Goal: Obtain resource: Download file/media

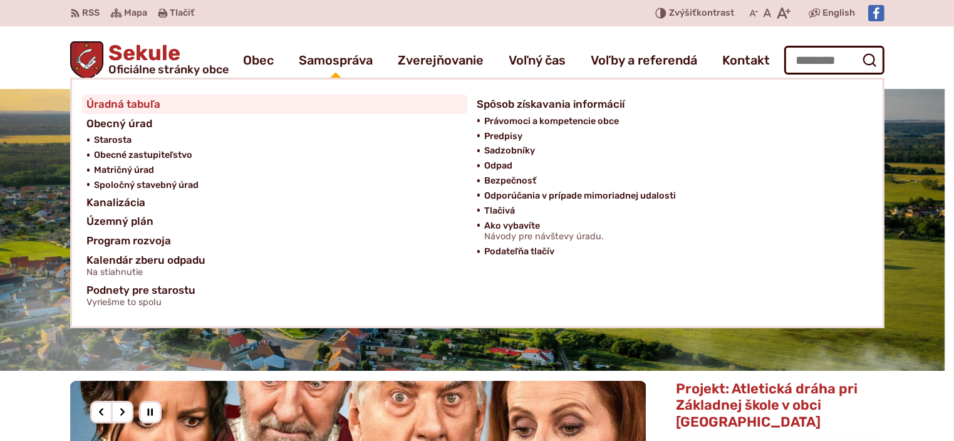
click at [115, 98] on span "Úradná tabuľa" at bounding box center [124, 104] width 74 height 19
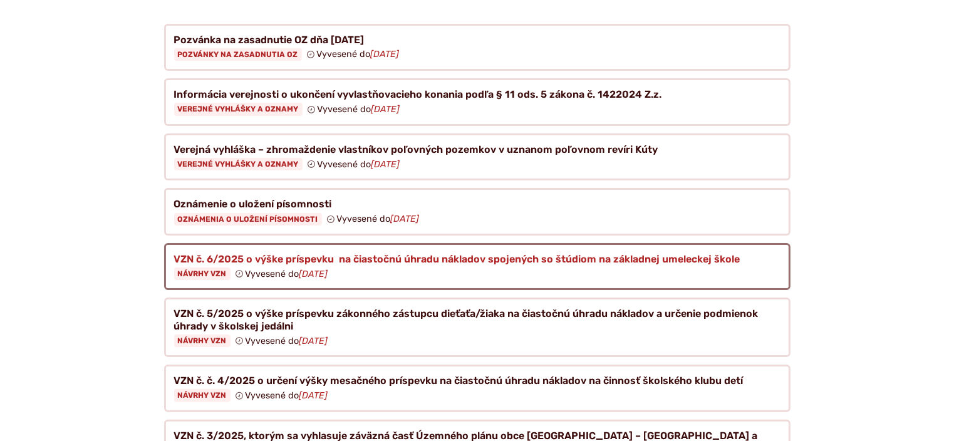
scroll to position [251, 0]
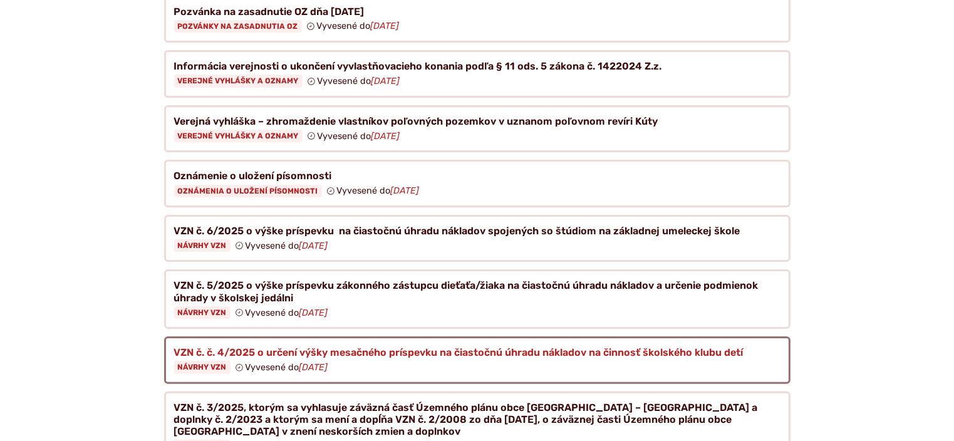
click at [212, 352] on figure at bounding box center [477, 360] width 626 height 48
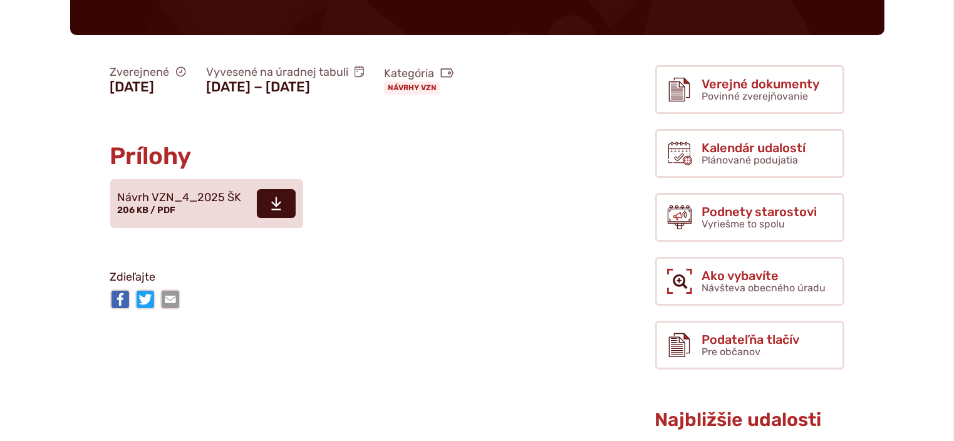
scroll to position [251, 0]
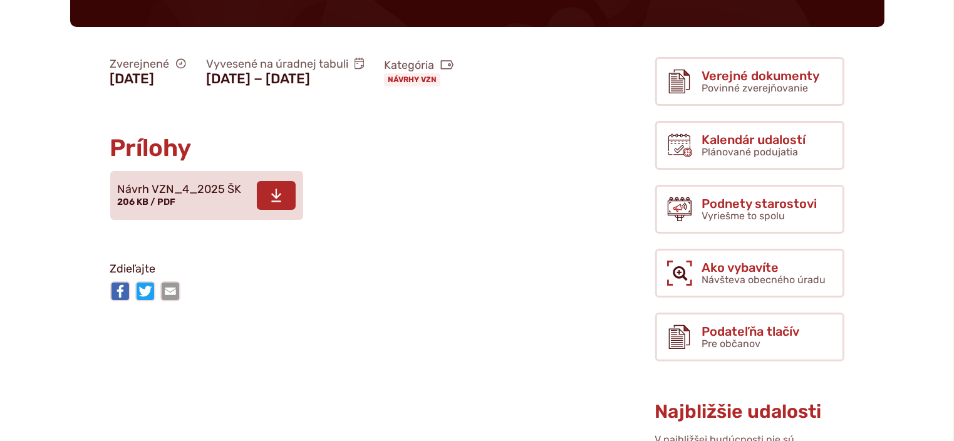
click at [173, 196] on span "Návrh VZN_4_2025 ŠK" at bounding box center [180, 190] width 124 height 13
